Goal: Task Accomplishment & Management: Use online tool/utility

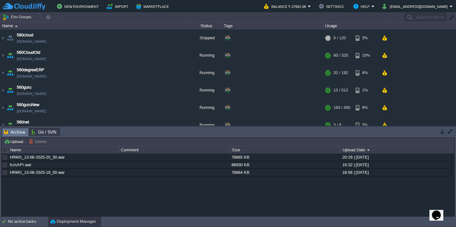
click at [98, 190] on div "HRMS_13-08-2025-20_30.war 76665 KB 20:29 | [DATE] fcmAPI.war 86930 KB 19:32 | […" at bounding box center [228, 184] width 452 height 62
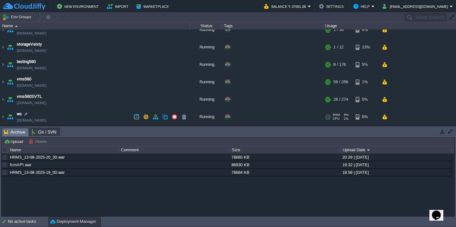
click at [72, 119] on td "ws [DOMAIN_NAME]" at bounding box center [95, 116] width 190 height 17
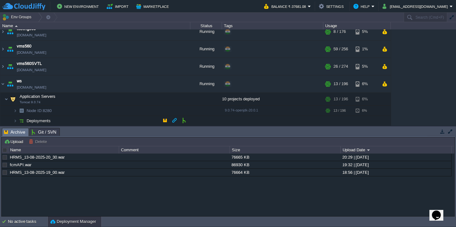
click at [76, 121] on td "Deployments" at bounding box center [95, 121] width 190 height 10
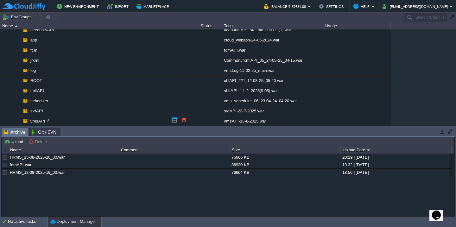
scroll to position [471, 0]
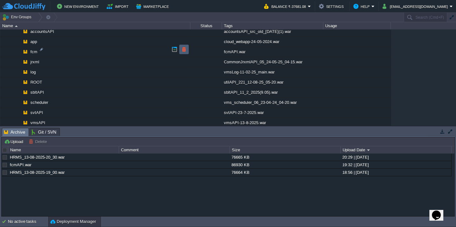
click at [179, 48] on td at bounding box center [183, 49] width 9 height 9
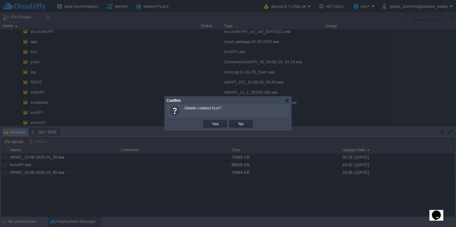
click at [210, 121] on button "Yes" at bounding box center [215, 124] width 11 height 6
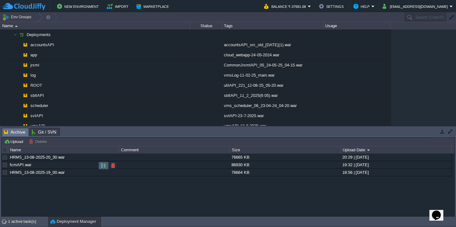
scroll to position [434, 0]
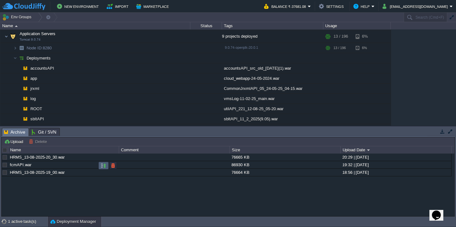
click at [101, 167] on button "button" at bounding box center [104, 166] width 6 height 6
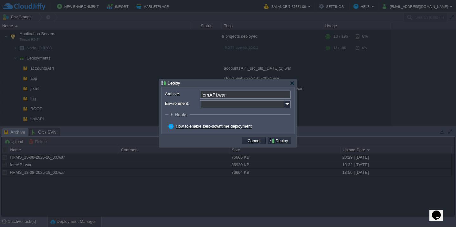
click at [219, 103] on input "Environment:" at bounding box center [242, 104] width 84 height 8
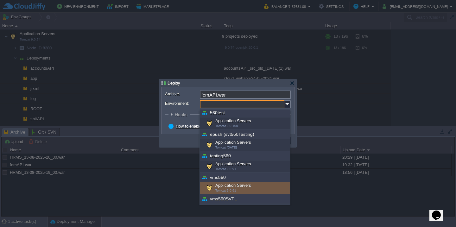
scroll to position [206, 0]
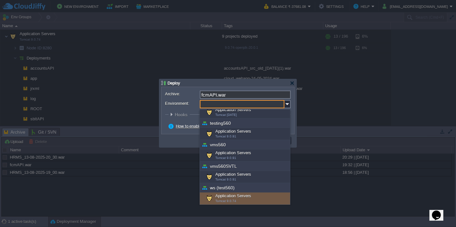
click at [225, 197] on div "Application Servers Tomcat 9.0.74" at bounding box center [245, 198] width 90 height 12
type input "Application Servers (ws (test560))"
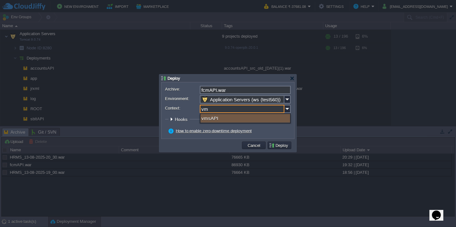
type input "v"
type input "fcm"
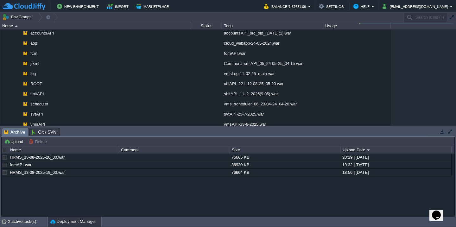
scroll to position [434, 0]
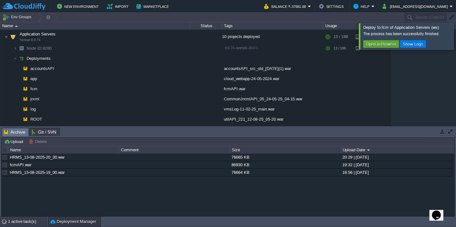
click at [9, 223] on div "1 active task(s)" at bounding box center [28, 221] width 40 height 10
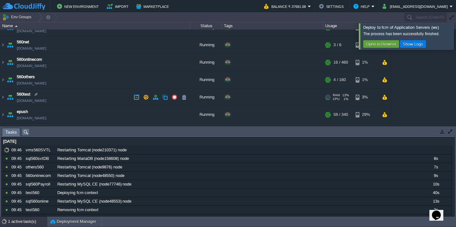
scroll to position [78, 0]
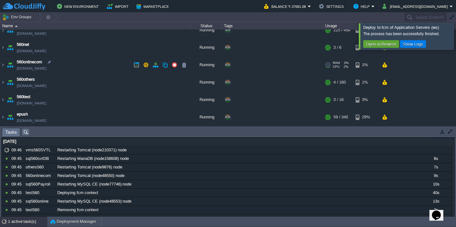
click at [102, 67] on td "560onlinecom [DOMAIN_NAME]" at bounding box center [95, 64] width 190 height 17
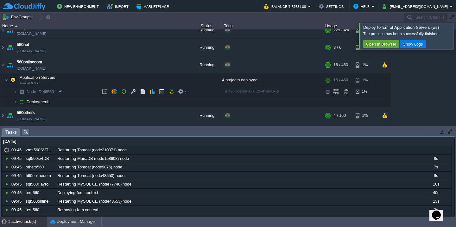
click at [92, 96] on td "Node ID: 48550" at bounding box center [95, 92] width 190 height 10
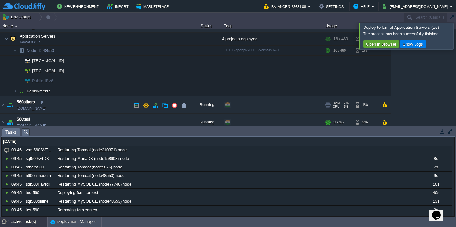
scroll to position [120, 0]
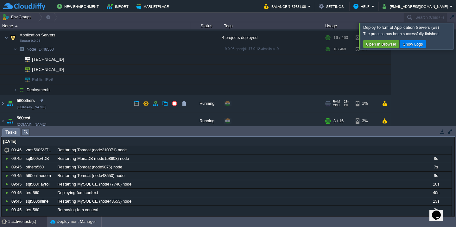
click at [94, 97] on td "560others [DOMAIN_NAME]" at bounding box center [95, 103] width 190 height 17
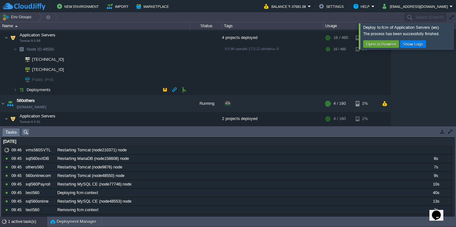
click at [94, 94] on td "Deployments" at bounding box center [95, 90] width 190 height 10
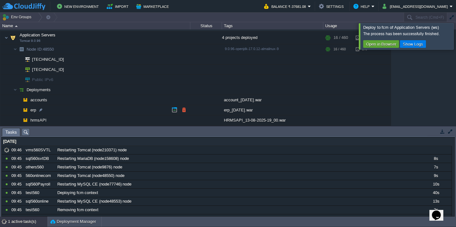
scroll to position [155, 0]
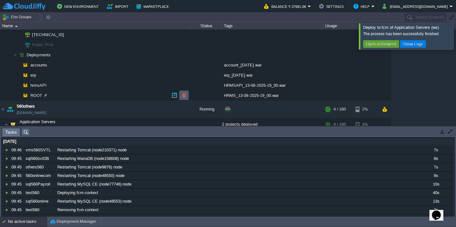
click at [187, 97] on td at bounding box center [183, 94] width 9 height 9
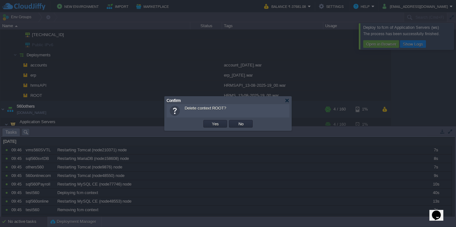
click at [210, 121] on button "Yes" at bounding box center [215, 124] width 11 height 6
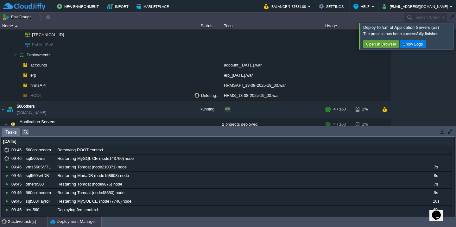
click at [62, 222] on button "Deployment Manager" at bounding box center [73, 221] width 46 height 6
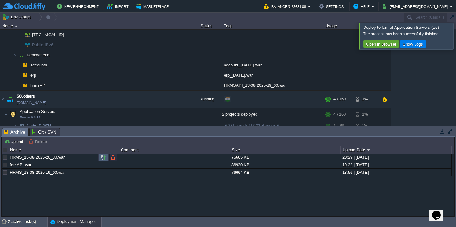
scroll to position [123, 0]
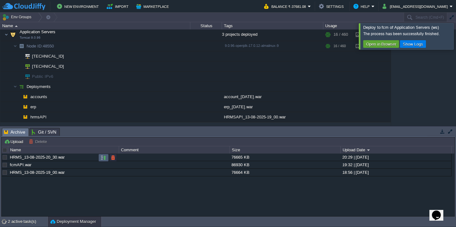
click at [102, 158] on button "button" at bounding box center [104, 158] width 6 height 6
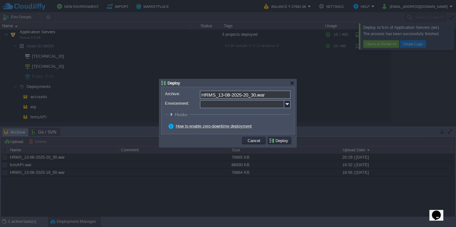
click at [227, 105] on input "Environment:" at bounding box center [242, 104] width 84 height 8
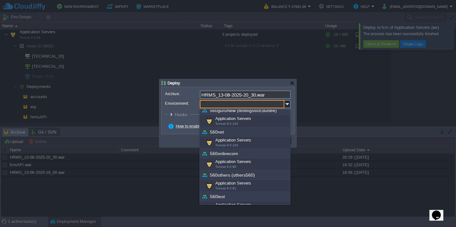
scroll to position [90, 0]
click at [232, 165] on span "Tomcat 9.0.96" at bounding box center [225, 165] width 21 height 3
type input "Application Servers (560onlinecom)"
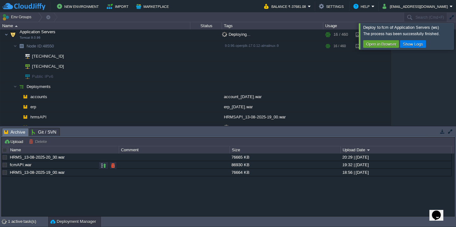
scroll to position [127, 0]
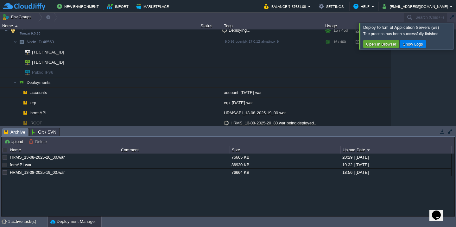
click at [455, 38] on div at bounding box center [463, 36] width 0 height 26
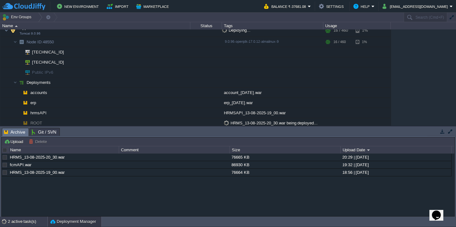
click at [19, 221] on div "2 active task(s)" at bounding box center [28, 221] width 40 height 10
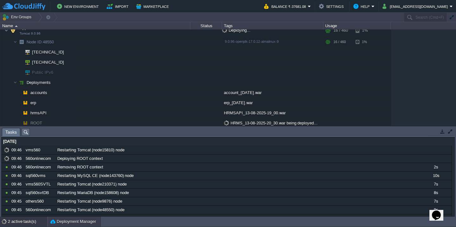
click at [63, 222] on button "Deployment Manager" at bounding box center [73, 221] width 46 height 6
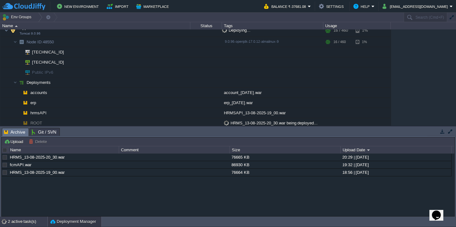
click at [16, 224] on div "2 active task(s)" at bounding box center [28, 221] width 40 height 10
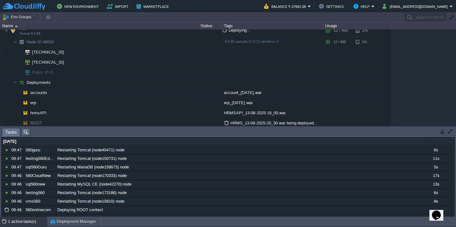
scroll to position [123, 0]
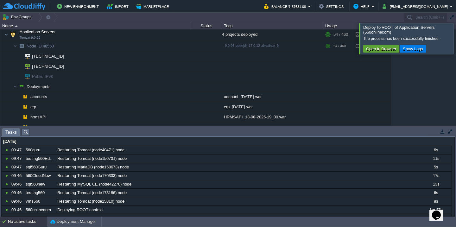
click at [455, 38] on div at bounding box center [463, 38] width 0 height 31
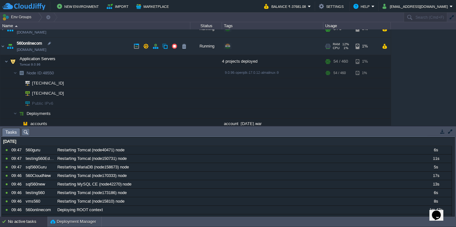
scroll to position [92, 0]
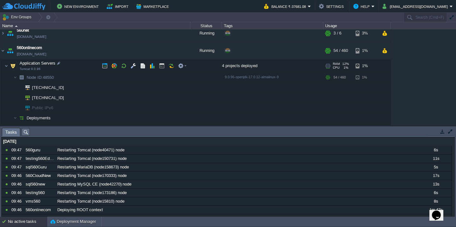
click at [81, 69] on td "Application Servers Tomcat 9.0.96" at bounding box center [95, 65] width 190 height 13
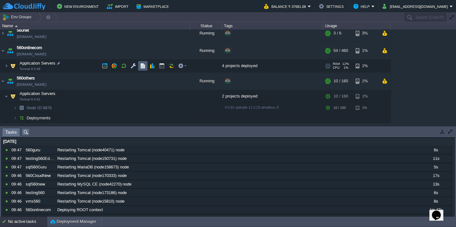
click at [144, 67] on button "button" at bounding box center [143, 66] width 6 height 6
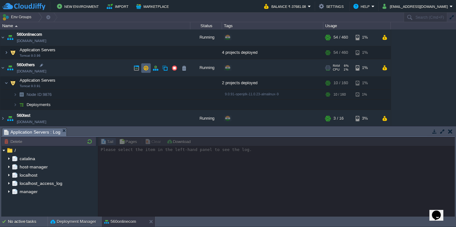
scroll to position [118, 0]
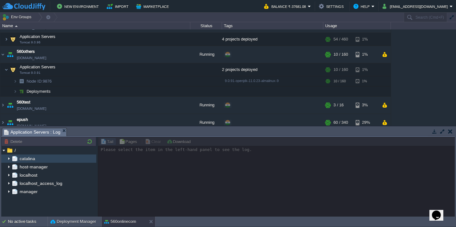
click at [9, 157] on img at bounding box center [8, 158] width 5 height 8
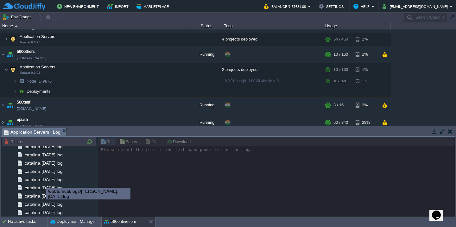
scroll to position [736, 0]
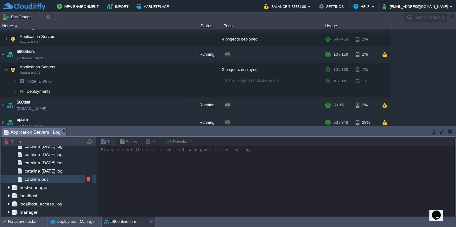
click at [52, 180] on div "catalina.out" at bounding box center [48, 179] width 95 height 8
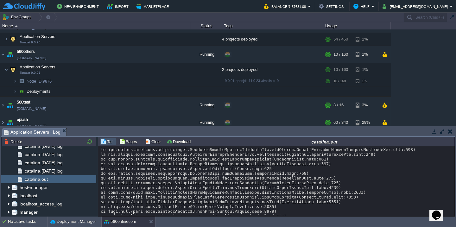
scroll to position [9355, 0]
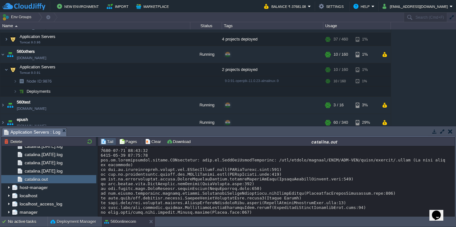
scroll to position [8521, 0]
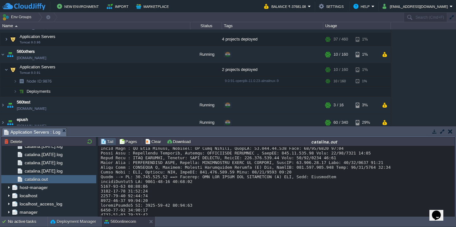
scroll to position [9364, 0]
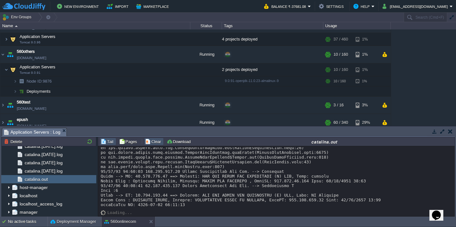
click at [151, 141] on button "Clear" at bounding box center [154, 142] width 18 height 6
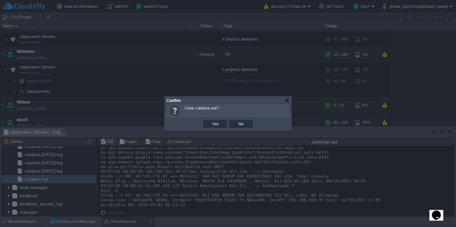
click at [210, 121] on button "Yes" at bounding box center [215, 124] width 11 height 6
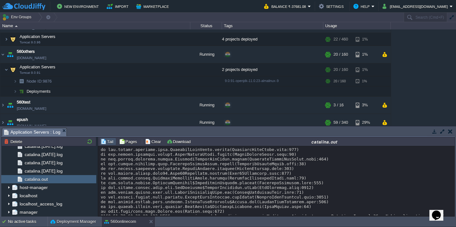
scroll to position [771, 0]
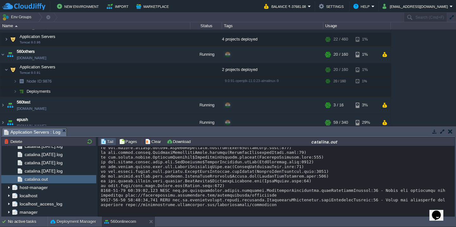
click at [145, 143] on button "Clear" at bounding box center [154, 142] width 18 height 6
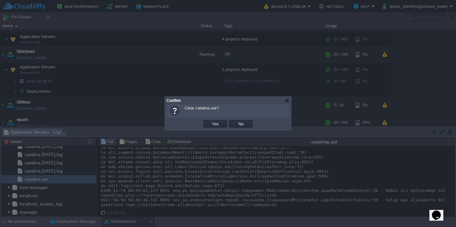
click at [210, 121] on button "Yes" at bounding box center [215, 124] width 11 height 6
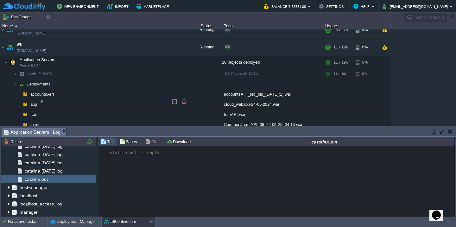
scroll to position [454, 0]
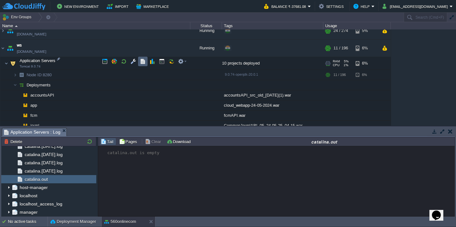
click at [143, 65] on td at bounding box center [142, 61] width 9 height 9
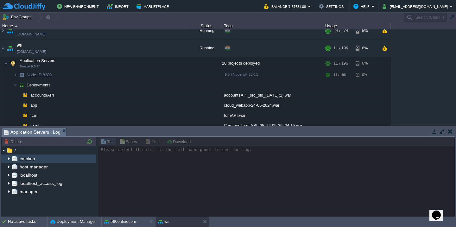
click at [8, 159] on img at bounding box center [8, 158] width 5 height 8
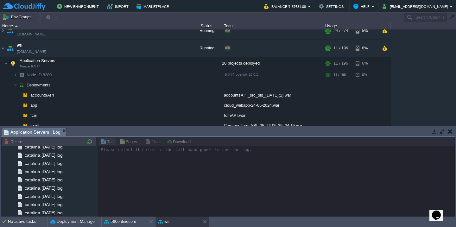
scroll to position [736, 0]
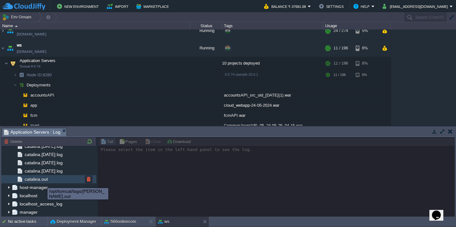
click at [46, 180] on span "catalina.out" at bounding box center [35, 179] width 25 height 6
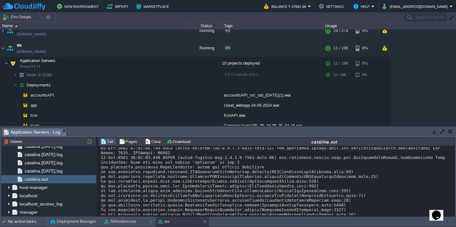
scroll to position [7322, 0]
click at [440, 132] on button "button" at bounding box center [442, 131] width 6 height 6
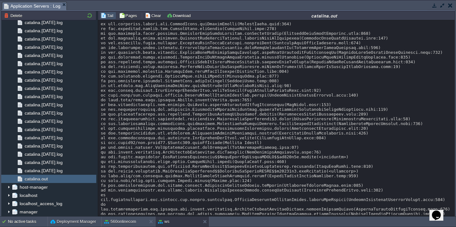
scroll to position [7415, 0]
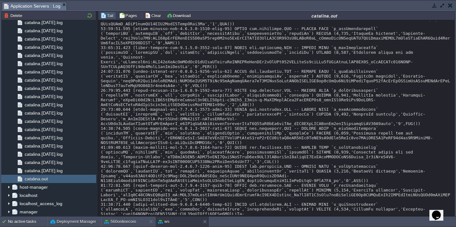
scroll to position [8968, 0]
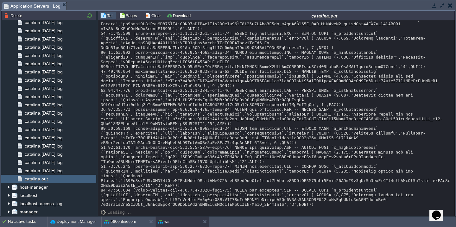
scroll to position [0, 0]
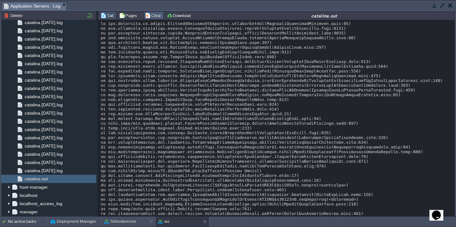
click at [147, 13] on button "Clear" at bounding box center [154, 16] width 18 height 6
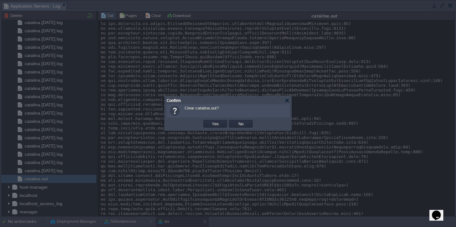
click at [210, 121] on button "Yes" at bounding box center [215, 124] width 11 height 6
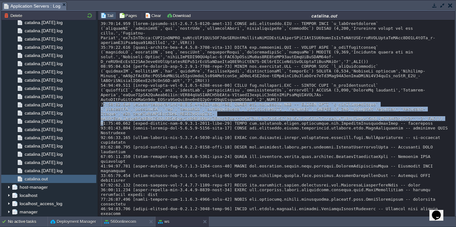
copy div "10:18:21.381 [https-openssl-nio-[TECHNICAL_ID]-8743-exec-11] DEBUG org.hibernat…"
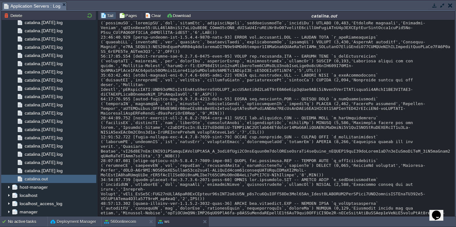
scroll to position [997, 0]
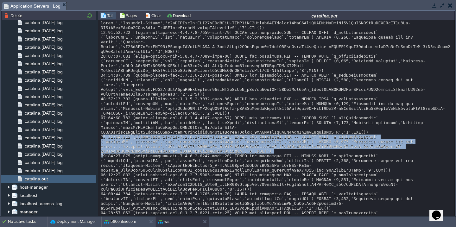
copy div "10:18:43.266 [https-openssl-nio-[TECHNICAL_ID]-8743-exec-17] DEBUG org.hibernat…"
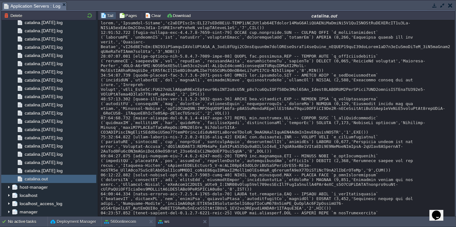
click at [442, 4] on button "button" at bounding box center [442, 6] width 6 height 6
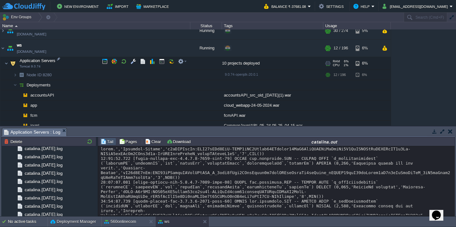
click at [92, 60] on td "Application Servers Tomcat 9.0.74" at bounding box center [95, 63] width 190 height 13
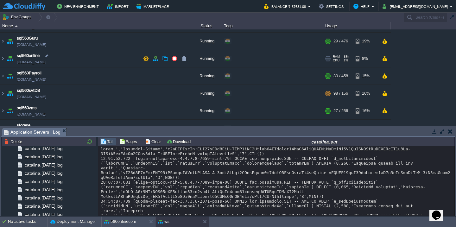
scroll to position [233, 0]
click at [92, 60] on td "sql560Guru [DOMAIN_NAME]" at bounding box center [95, 59] width 190 height 17
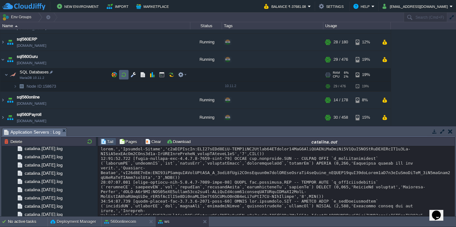
click at [127, 73] on td at bounding box center [123, 74] width 9 height 9
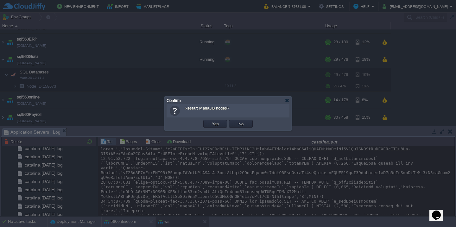
click at [210, 121] on button "Yes" at bounding box center [215, 124] width 11 height 6
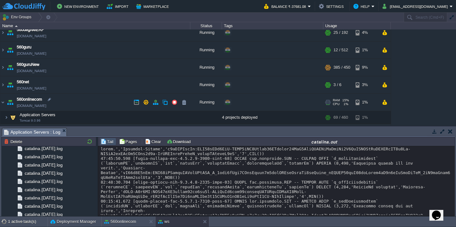
scroll to position [25, 0]
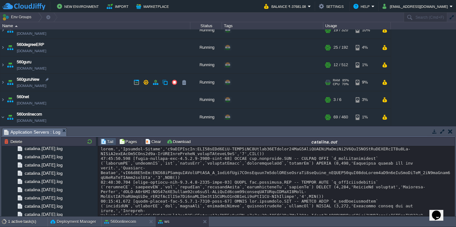
click at [94, 83] on td "560guruNew testing560edubee.cloudjiffy.net" at bounding box center [95, 82] width 190 height 17
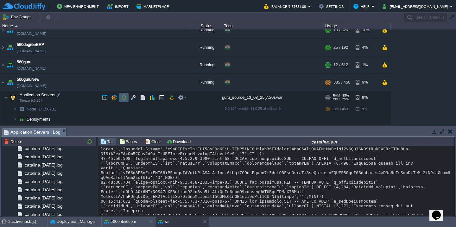
click at [121, 99] on button "button" at bounding box center [124, 98] width 6 height 6
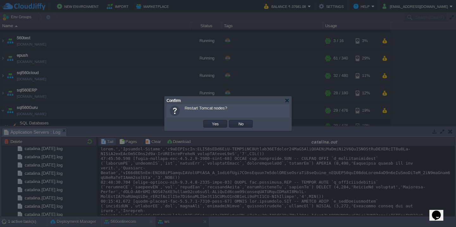
click at [210, 121] on button "Yes" at bounding box center [215, 124] width 11 height 6
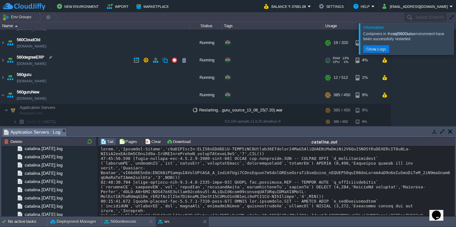
scroll to position [11, 0]
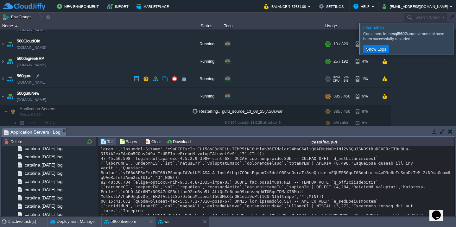
click at [98, 76] on td "560guru 560guru.cloudjiffy.net" at bounding box center [95, 78] width 190 height 17
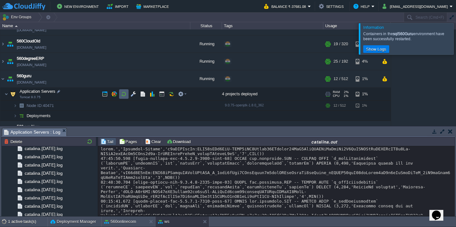
click at [124, 97] on td at bounding box center [123, 93] width 9 height 9
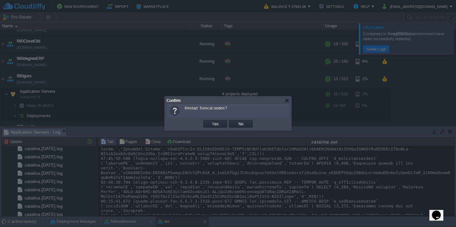
click at [210, 121] on button "Yes" at bounding box center [215, 124] width 11 height 6
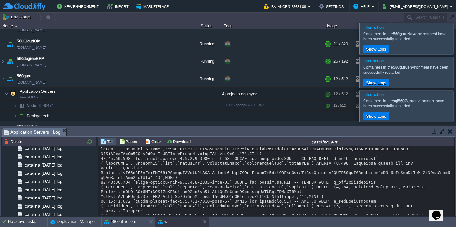
scroll to position [30, 0]
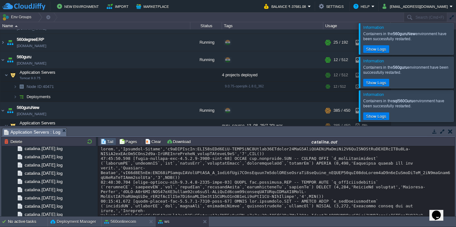
click at [455, 34] on div at bounding box center [463, 38] width 0 height 31
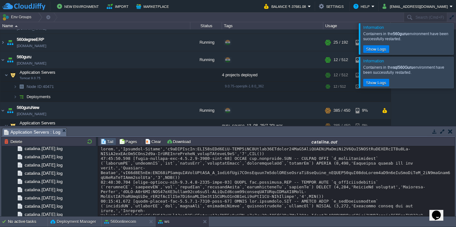
click at [455, 34] on div at bounding box center [463, 38] width 0 height 31
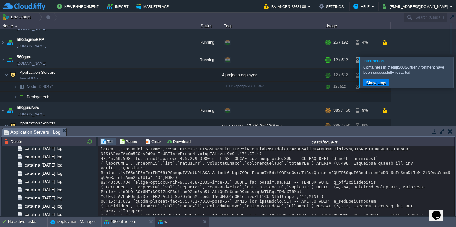
click at [455, 57] on div at bounding box center [463, 72] width 0 height 31
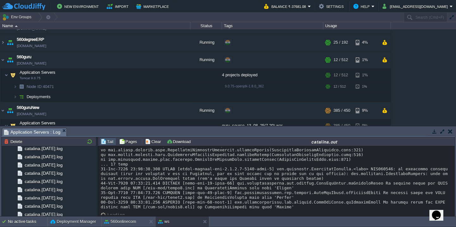
scroll to position [21460, 0]
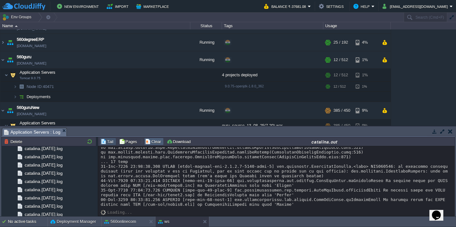
click at [150, 141] on button "Clear" at bounding box center [154, 142] width 18 height 6
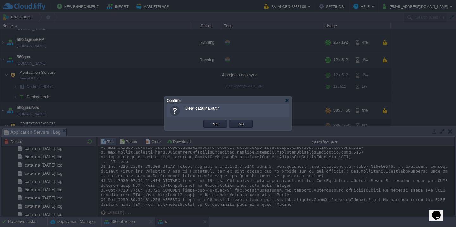
click at [210, 121] on button "Yes" at bounding box center [215, 124] width 11 height 6
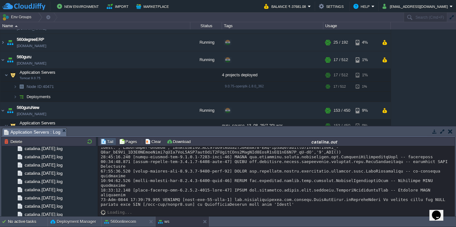
scroll to position [633, 0]
